Goal: Information Seeking & Learning: Learn about a topic

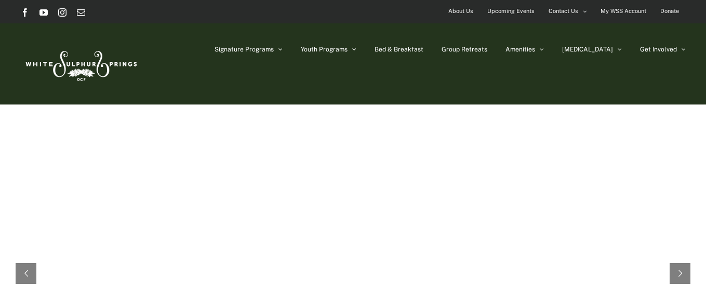
drag, startPoint x: 706, startPoint y: 30, endPoint x: 708, endPoint y: 55, distance: 24.5
click at [683, 270] on rs-arrow at bounding box center [680, 273] width 21 height 21
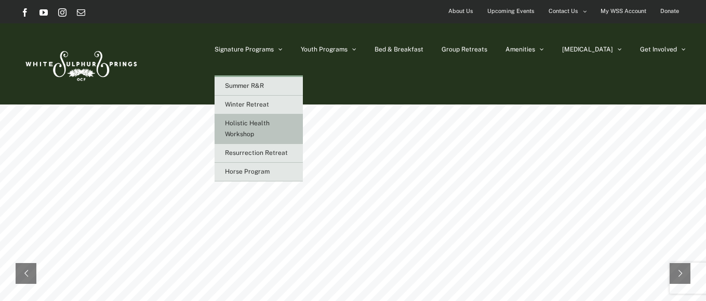
click at [270, 131] on span "Holistic Health Workshop" at bounding box center [247, 129] width 45 height 18
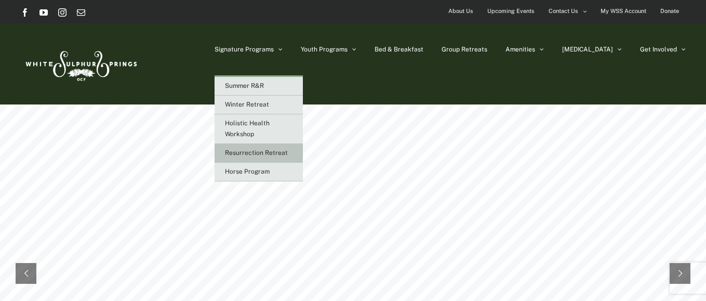
click at [288, 151] on span "Resurrection Retreat" at bounding box center [256, 152] width 63 height 7
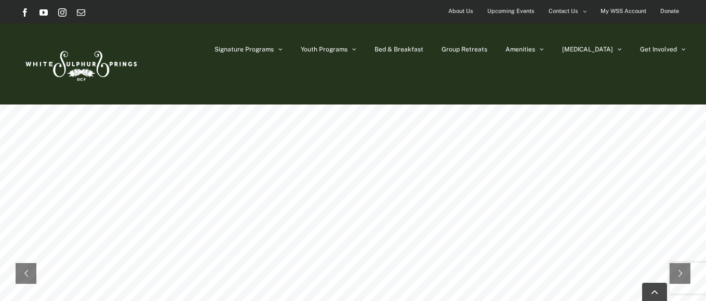
scroll to position [630, 0]
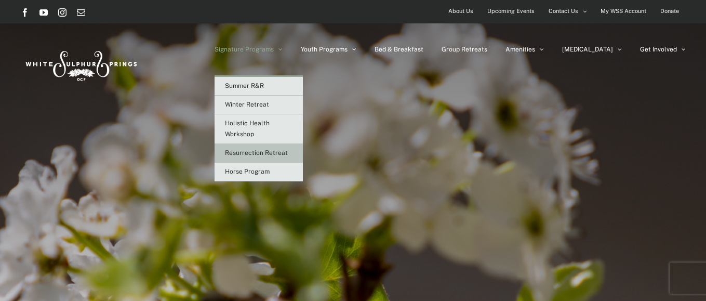
click at [281, 152] on span "Resurrection Retreat" at bounding box center [256, 152] width 63 height 7
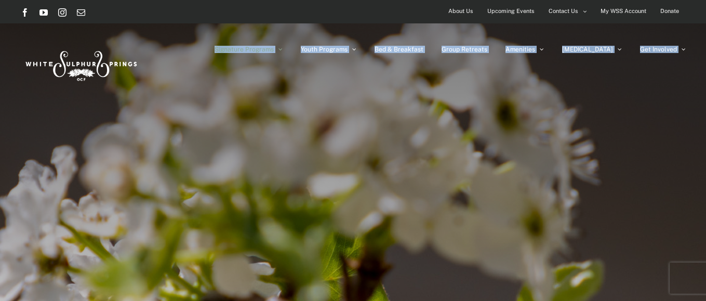
drag, startPoint x: 705, startPoint y: 33, endPoint x: 708, endPoint y: 65, distance: 32.3
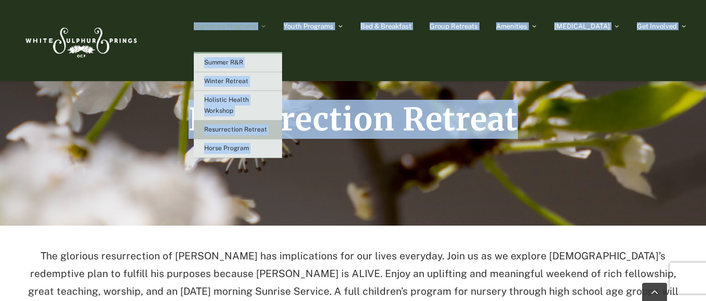
click at [284, 50] on li "Signature Programs Summer R&R Winter Retreat Holistic Health Workshop Resurrect…" at bounding box center [239, 26] width 90 height 52
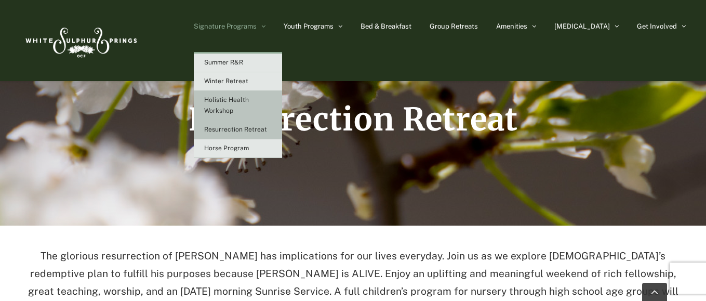
click at [249, 102] on span "Holistic Health Workshop" at bounding box center [226, 105] width 45 height 18
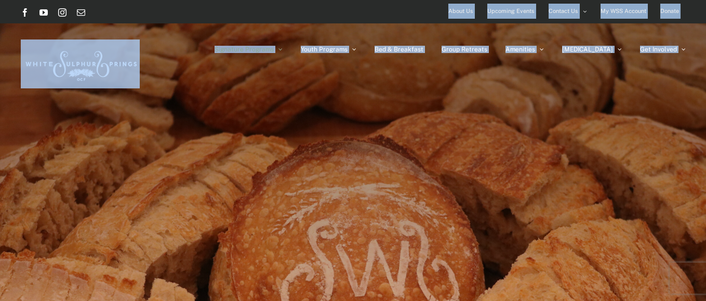
drag, startPoint x: 704, startPoint y: 20, endPoint x: 708, endPoint y: 72, distance: 52.1
click at [704, 104] on div "Signature Programs Summer R&R Winter Retreat Holistic Health Workshop Resurrect…" at bounding box center [353, 63] width 706 height 81
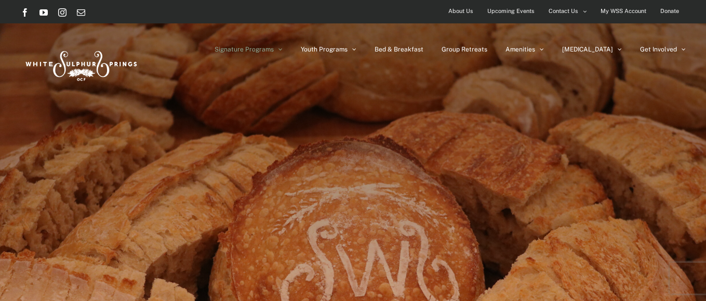
drag, startPoint x: 702, startPoint y: 112, endPoint x: 706, endPoint y: 136, distance: 24.8
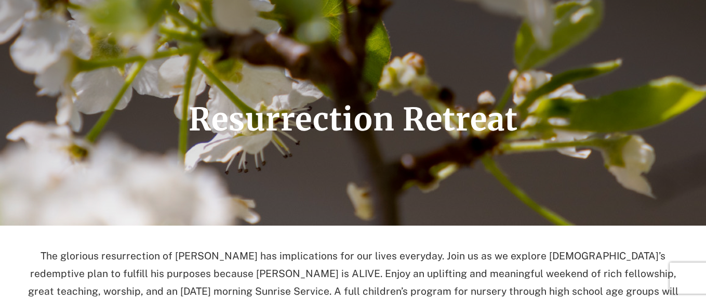
scroll to position [264, 0]
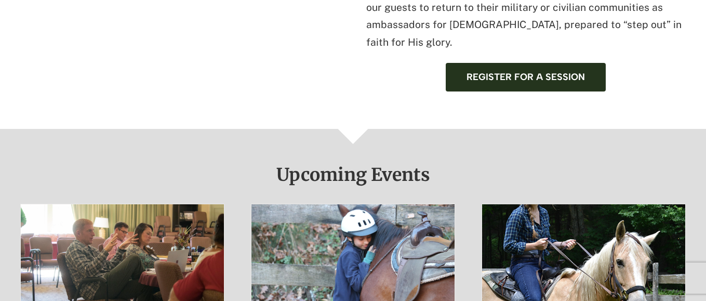
scroll to position [622, 0]
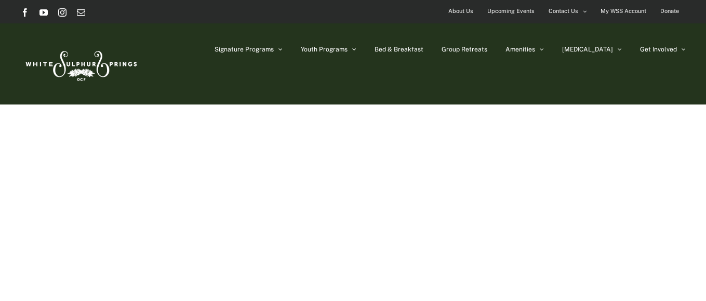
click at [273, 244] on div "Welcome to WSS A place apart, a place of the heart Upcoming Events Upcoming eve…" at bounding box center [353, 273] width 706 height 338
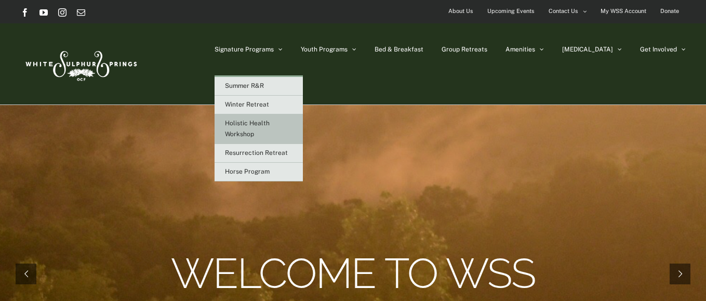
click at [270, 122] on span "Holistic Health Workshop" at bounding box center [247, 129] width 45 height 18
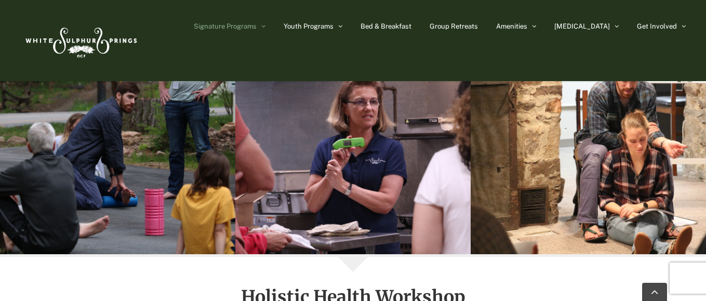
scroll to position [1104, 0]
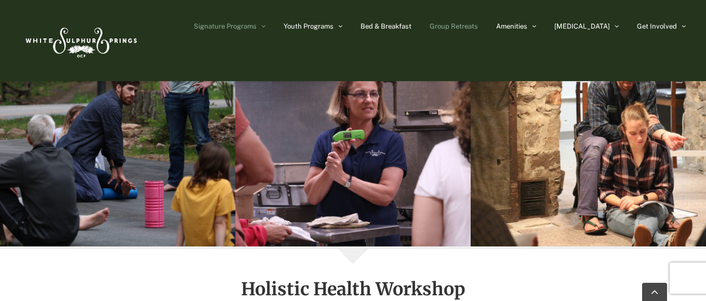
click at [478, 30] on link "Group Retreats" at bounding box center [454, 26] width 48 height 52
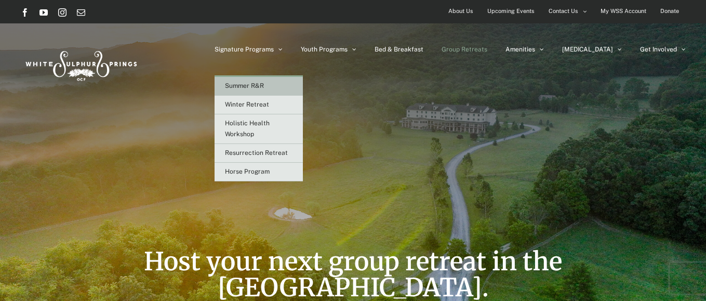
click at [264, 83] on span "Summer R&R" at bounding box center [244, 85] width 39 height 7
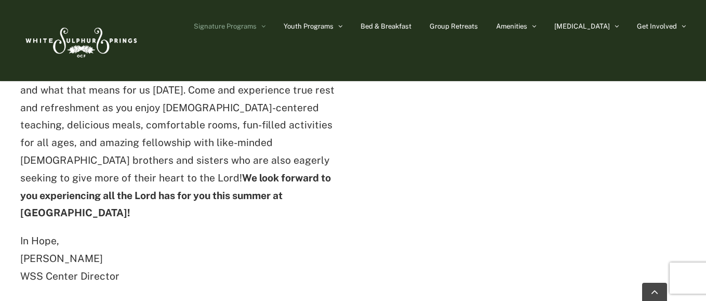
scroll to position [1160, 0]
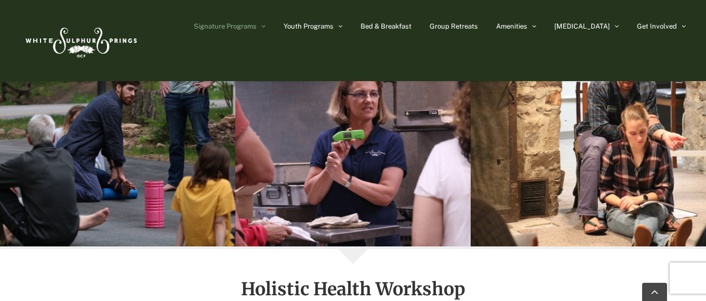
scroll to position [1104, 0]
